Goal: Task Accomplishment & Management: Complete application form

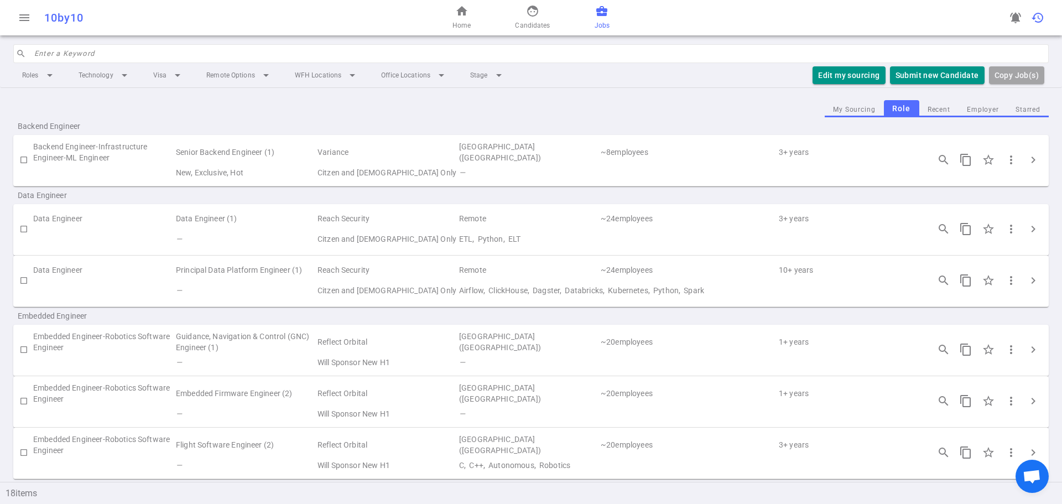
scroll to position [568, 0]
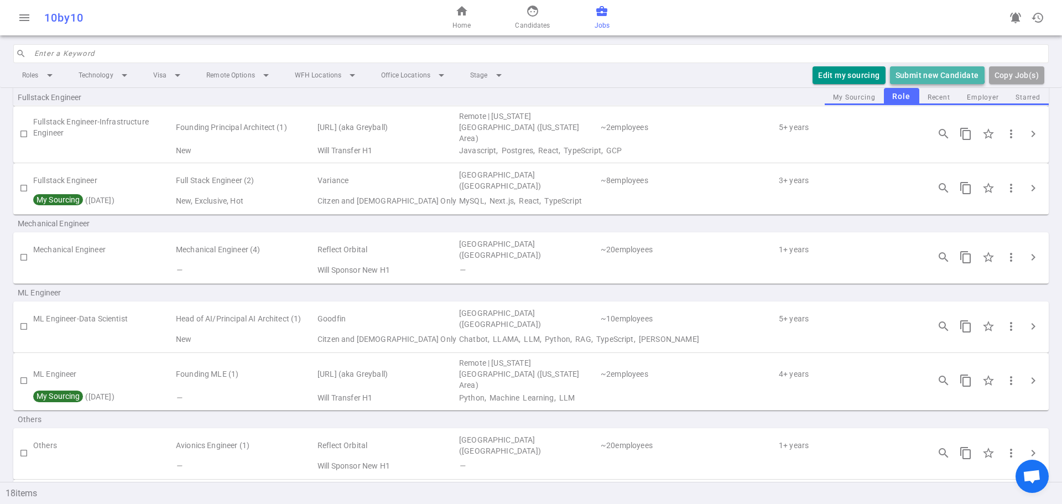
click at [917, 71] on button "Submit new Candidate" at bounding box center [937, 75] width 95 height 18
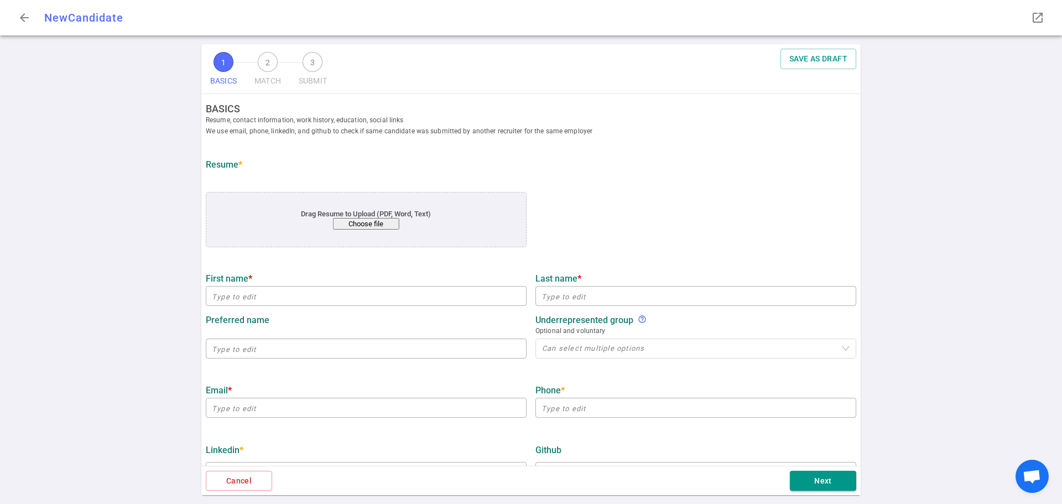
click at [367, 225] on button "Choose file" at bounding box center [366, 224] width 66 height 12
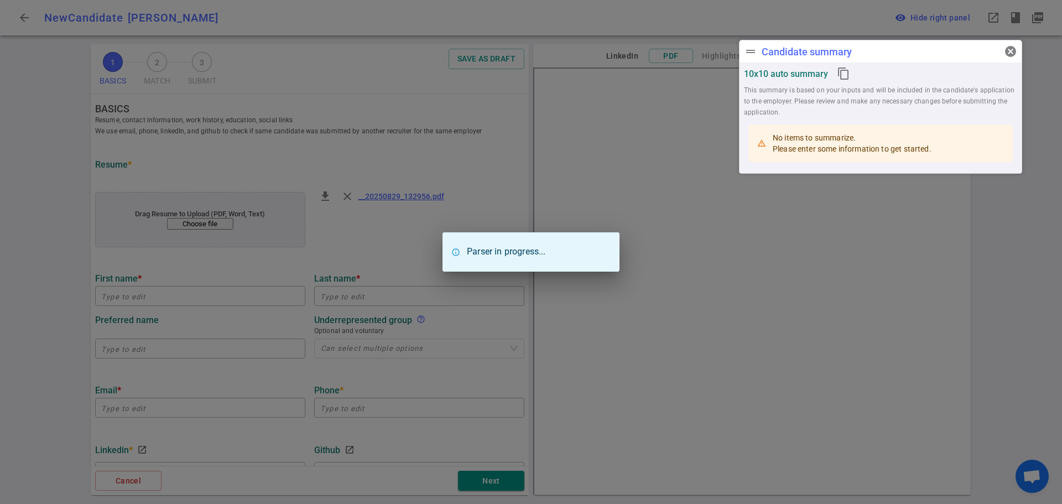
type input "[PERSON_NAME]"
type input "[EMAIL_ADDRESS][DOMAIN_NAME]"
type input "[PHONE_NUMBER]"
type input "[URL][DOMAIN_NAME]"
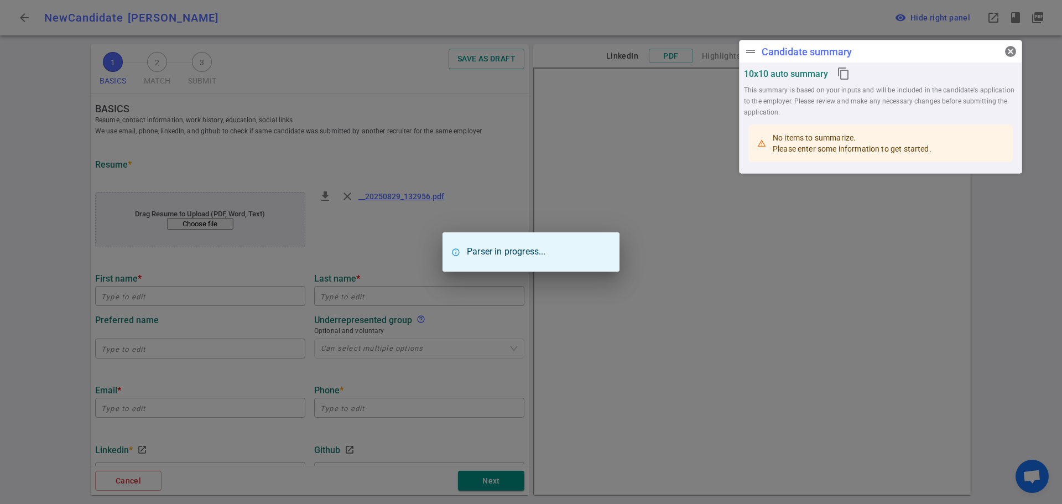
type input "[URL][DOMAIN_NAME]"
type input "Silk Security"
type textarea "Senior Data/ML Engineer"
type input "7.9"
type input "[PERSON_NAME][GEOGRAPHIC_DATA]"
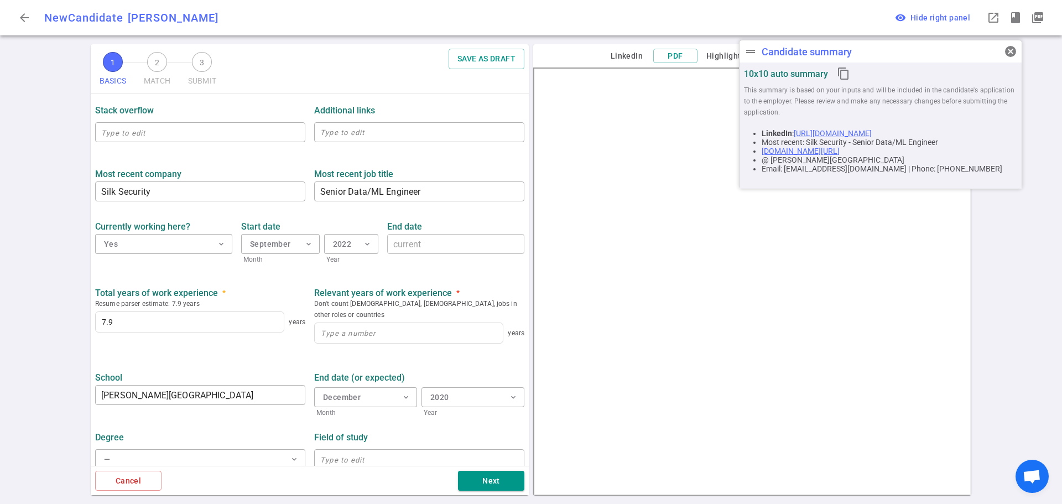
scroll to position [398, 0]
click at [348, 326] on input at bounding box center [409, 332] width 188 height 20
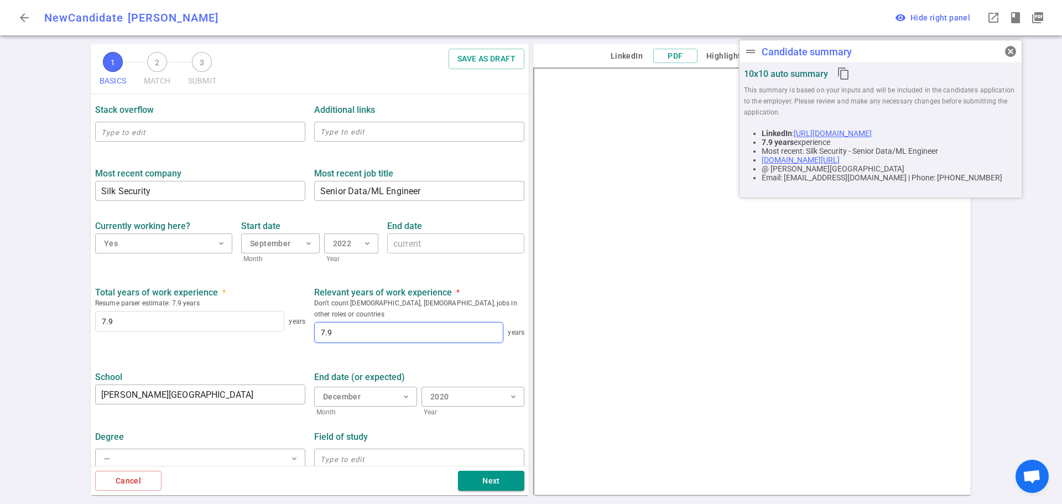
type input "7.9"
click at [251, 348] on ul "BASICS Resume, contact information, work history, education, social links We us…" at bounding box center [310, 85] width 438 height 779
click at [1013, 56] on span "cancel" at bounding box center [1010, 51] width 13 height 13
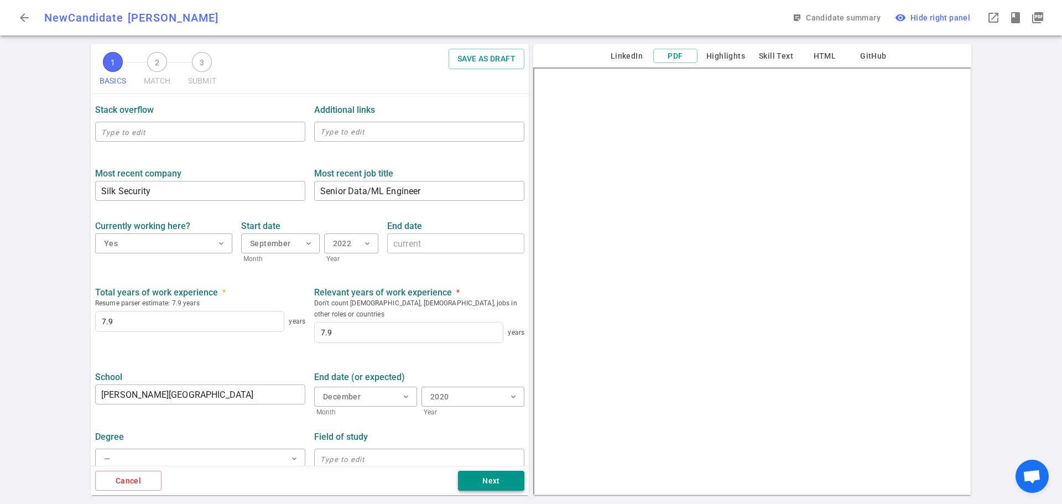
click at [494, 483] on button "Next" at bounding box center [491, 481] width 66 height 20
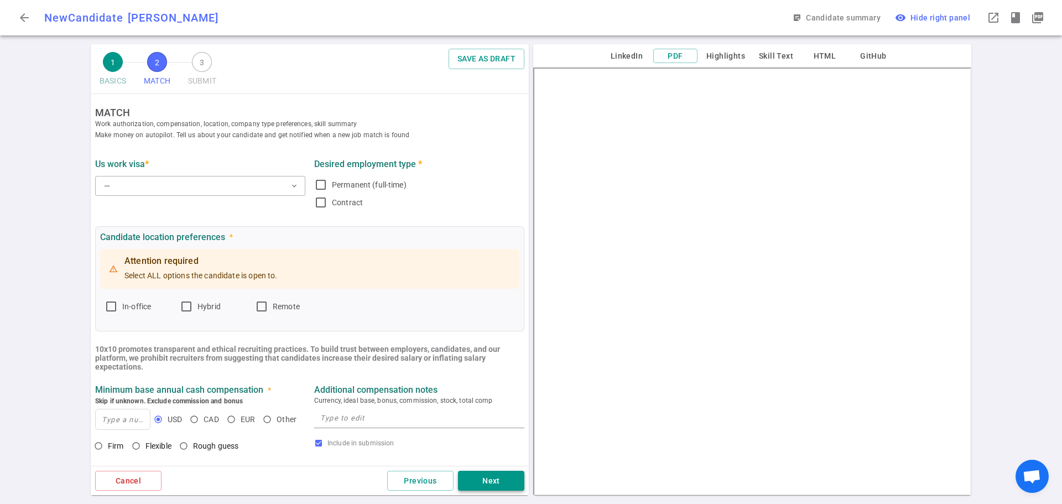
scroll to position [0, 0]
click at [157, 175] on div "— expand_more" at bounding box center [200, 186] width 210 height 24
click at [145, 182] on button "— expand_more" at bounding box center [200, 186] width 210 height 20
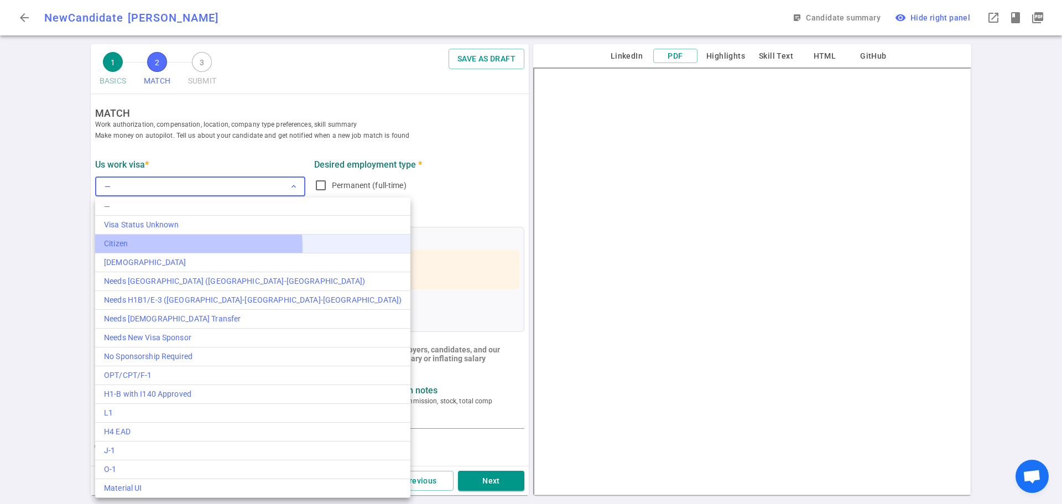
click at [129, 248] on div "Citizen" at bounding box center [253, 244] width 298 height 12
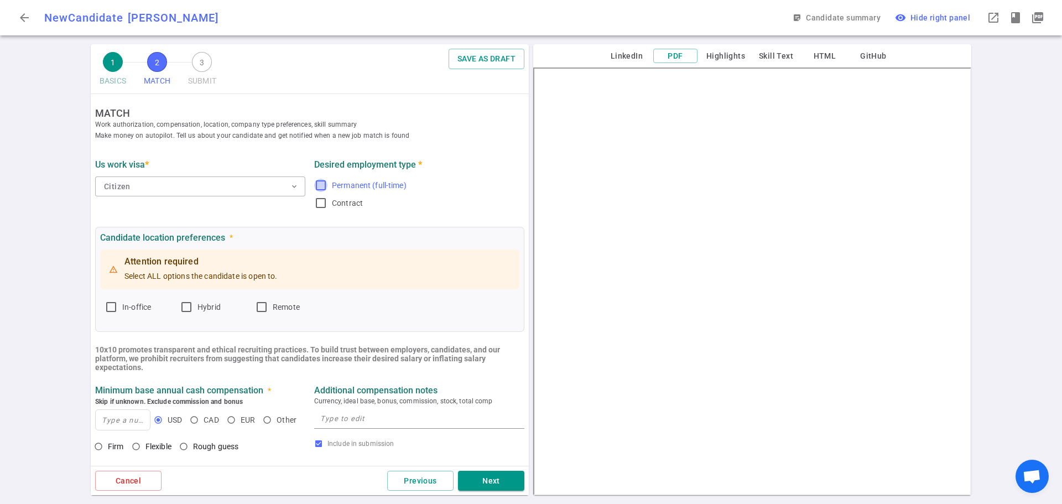
click at [317, 186] on input "Permanent (full-time)" at bounding box center [320, 185] width 13 height 13
checkbox input "true"
click at [261, 303] on input "Remote" at bounding box center [261, 306] width 13 height 13
checkbox input "true"
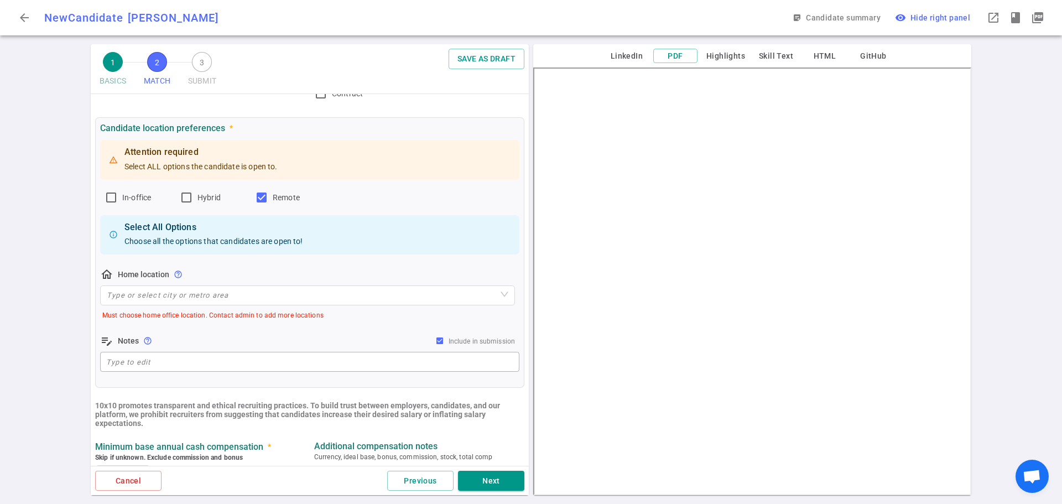
scroll to position [111, 0]
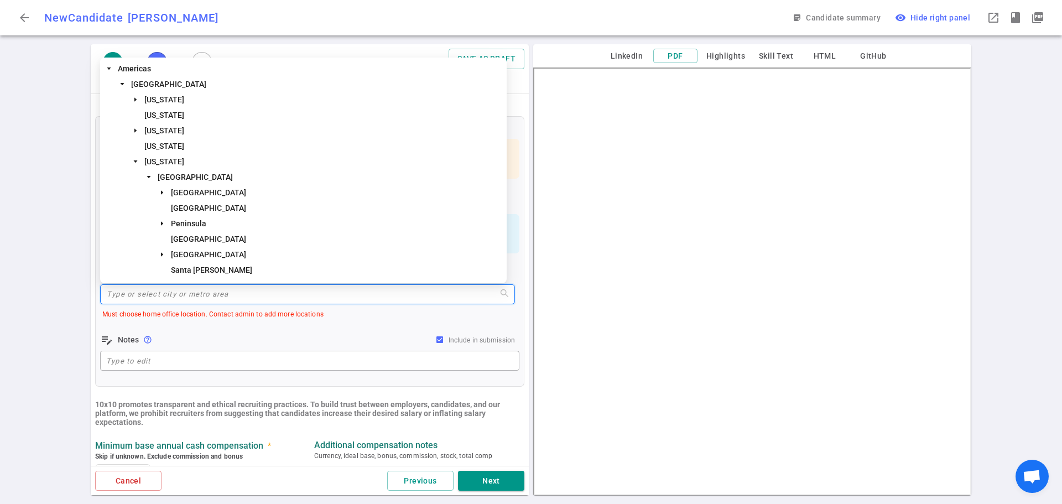
click at [181, 298] on input "search" at bounding box center [307, 294] width 401 height 19
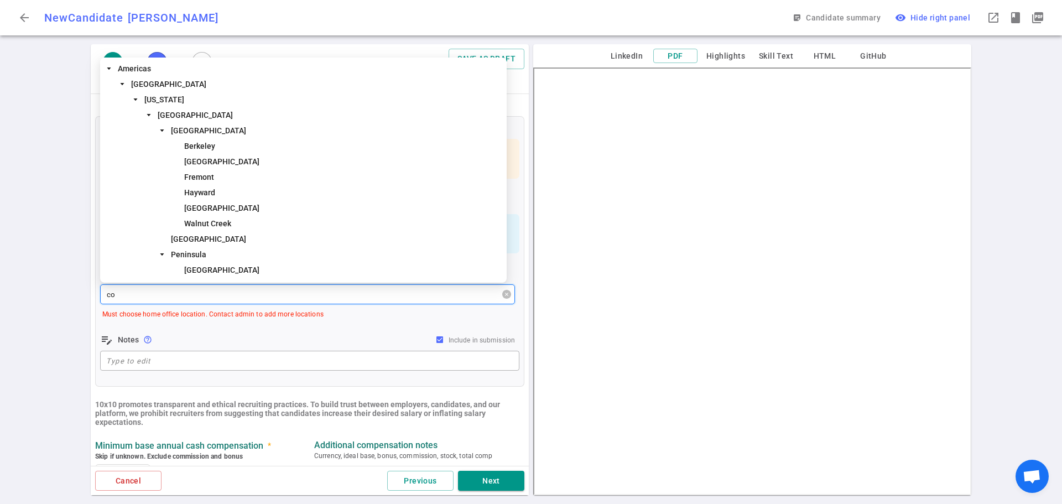
type input "con"
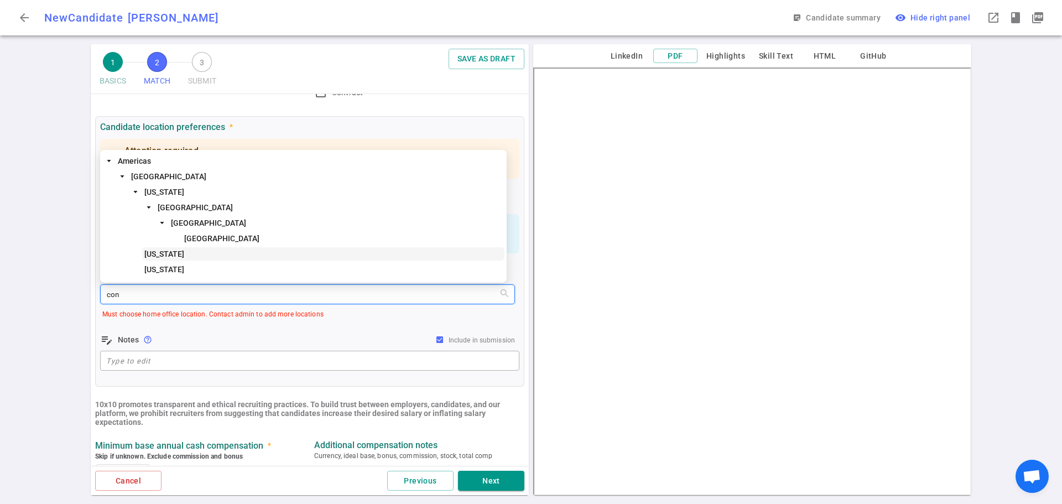
click at [163, 251] on span "[US_STATE]" at bounding box center [164, 253] width 40 height 9
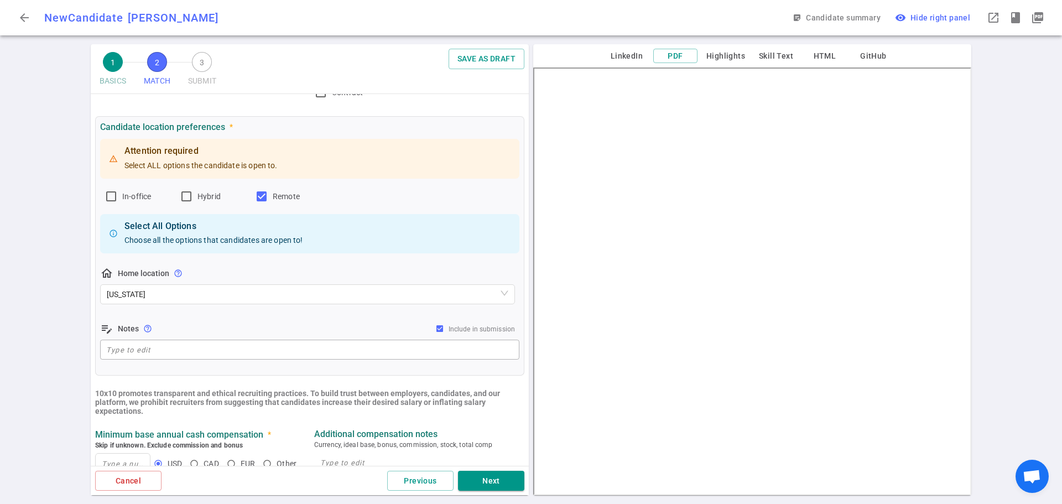
click at [41, 275] on div "1 BASICS 2 MATCH 3 SUBMIT SAVE AS DRAFT MATCH Work authorization, compensation,…" at bounding box center [531, 274] width 1062 height 460
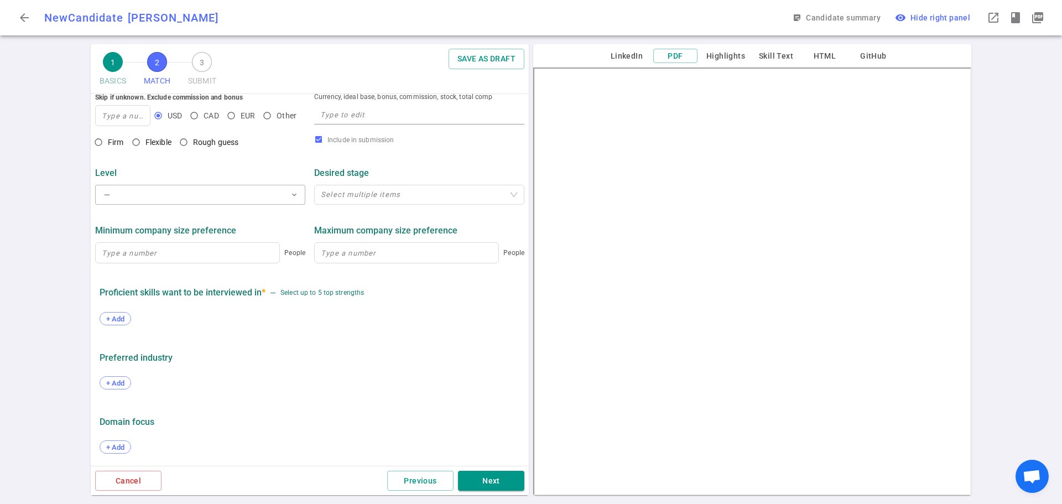
scroll to position [462, 0]
click at [126, 321] on span "+ Add" at bounding box center [115, 318] width 26 height 8
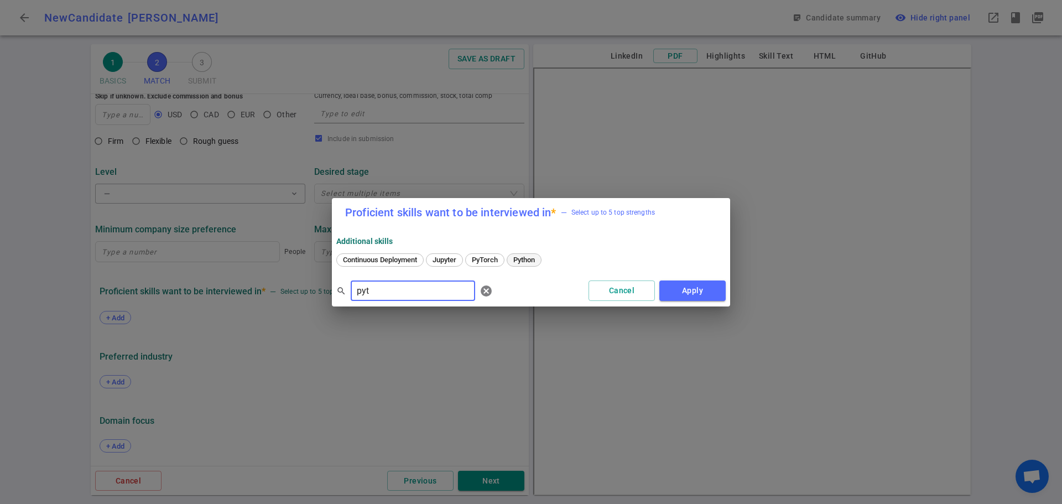
click at [527, 262] on span "Python" at bounding box center [523, 259] width 29 height 8
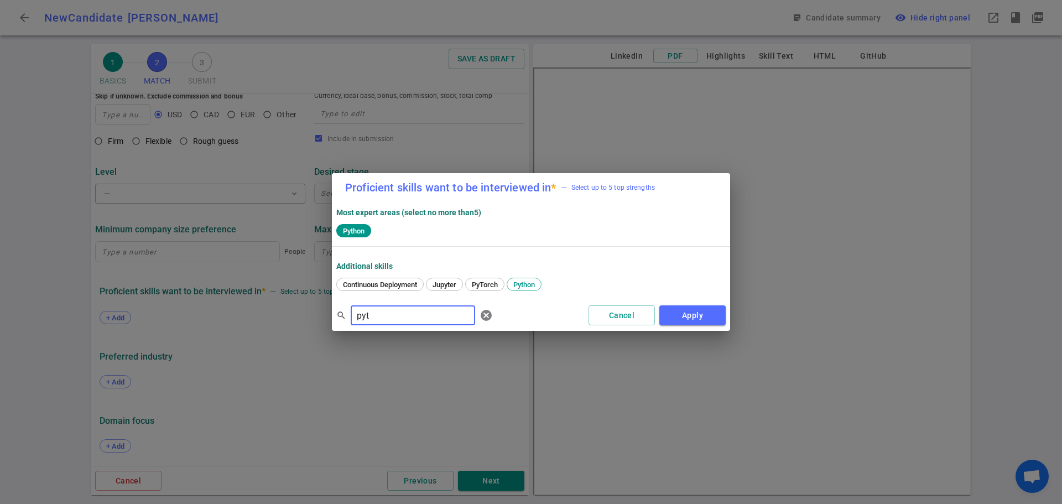
drag, startPoint x: 374, startPoint y: 319, endPoint x: 261, endPoint y: 321, distance: 113.4
click at [264, 324] on div "Proficient skills want to be interviewed in * — Select up to 5 top strengths Mo…" at bounding box center [531, 252] width 1062 height 504
click at [363, 281] on span "Data Warehouse" at bounding box center [369, 284] width 60 height 8
click at [435, 284] on span "Databricks" at bounding box center [427, 284] width 42 height 8
drag, startPoint x: 414, startPoint y: 316, endPoint x: 278, endPoint y: 319, distance: 136.6
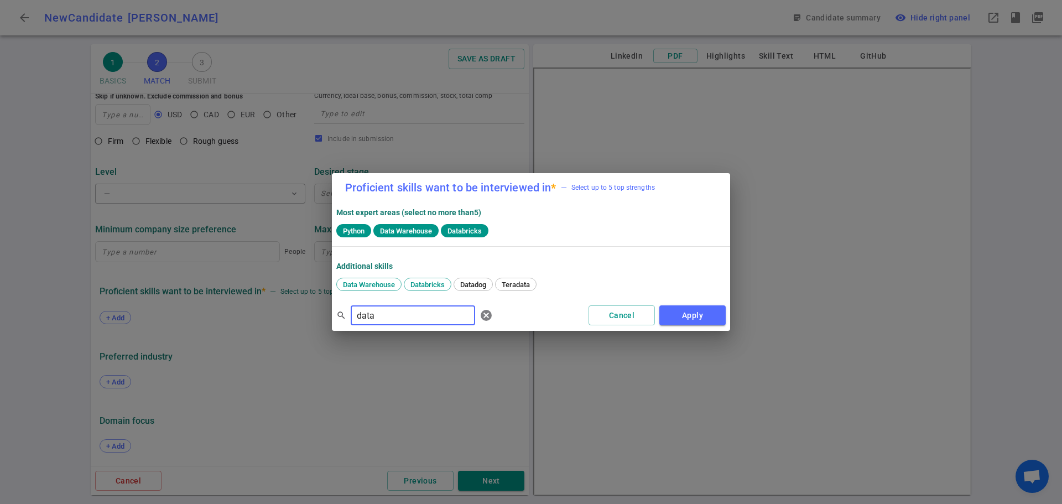
click at [278, 319] on div "Proficient skills want to be interviewed in * — Select up to 5 top strengths Mo…" at bounding box center [531, 252] width 1062 height 504
click at [343, 281] on span "ETL" at bounding box center [349, 284] width 20 height 8
drag, startPoint x: 390, startPoint y: 321, endPoint x: 311, endPoint y: 321, distance: 79.6
click at [311, 321] on div "Proficient skills want to be interviewed in * — Select up to 5 top strengths Mo…" at bounding box center [531, 252] width 1062 height 504
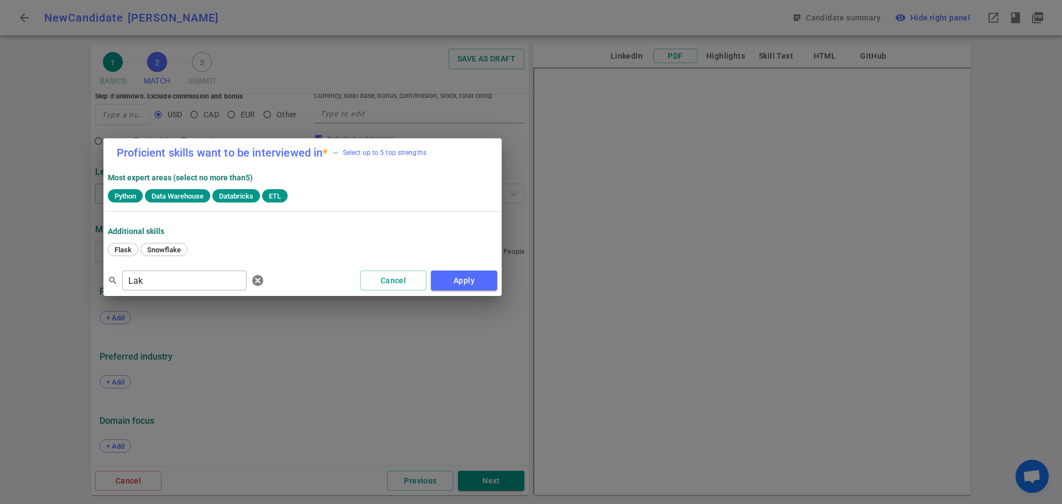
drag, startPoint x: 491, startPoint y: 197, endPoint x: 259, endPoint y: 158, distance: 235.6
click at [259, 158] on h2 "Proficient skills want to be interviewed in * — Select up to 5 top strengths" at bounding box center [302, 152] width 398 height 29
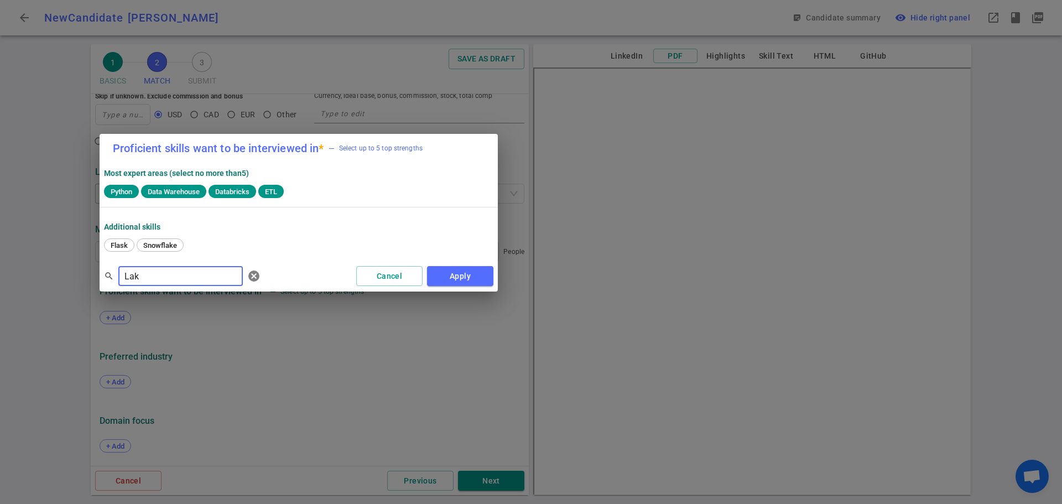
drag, startPoint x: 151, startPoint y: 281, endPoint x: 37, endPoint y: 281, distance: 113.9
click at [41, 281] on div "Proficient skills want to be interviewed in * — Select up to 5 top strengths Mo…" at bounding box center [531, 252] width 1062 height 504
type input "S3"
click at [114, 248] on span "S3" at bounding box center [115, 245] width 16 height 8
click at [440, 275] on button "Apply" at bounding box center [460, 276] width 66 height 20
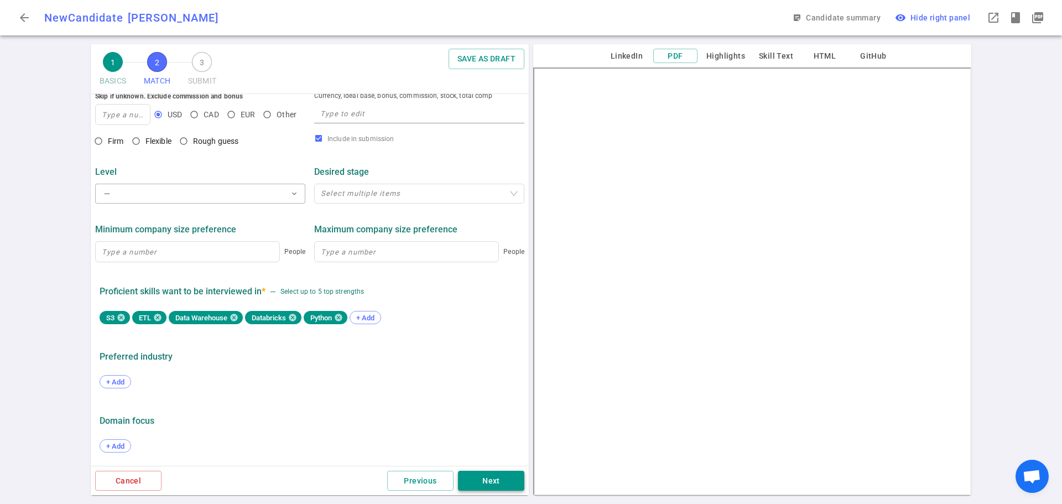
click at [488, 476] on button "Next" at bounding box center [491, 481] width 66 height 20
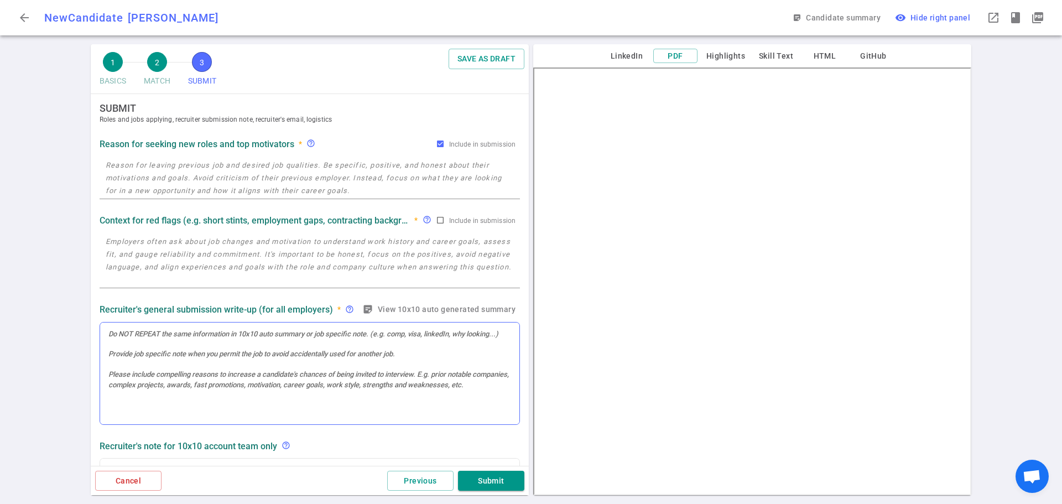
scroll to position [0, 0]
